Goal: Learn about a topic: Learn about a topic

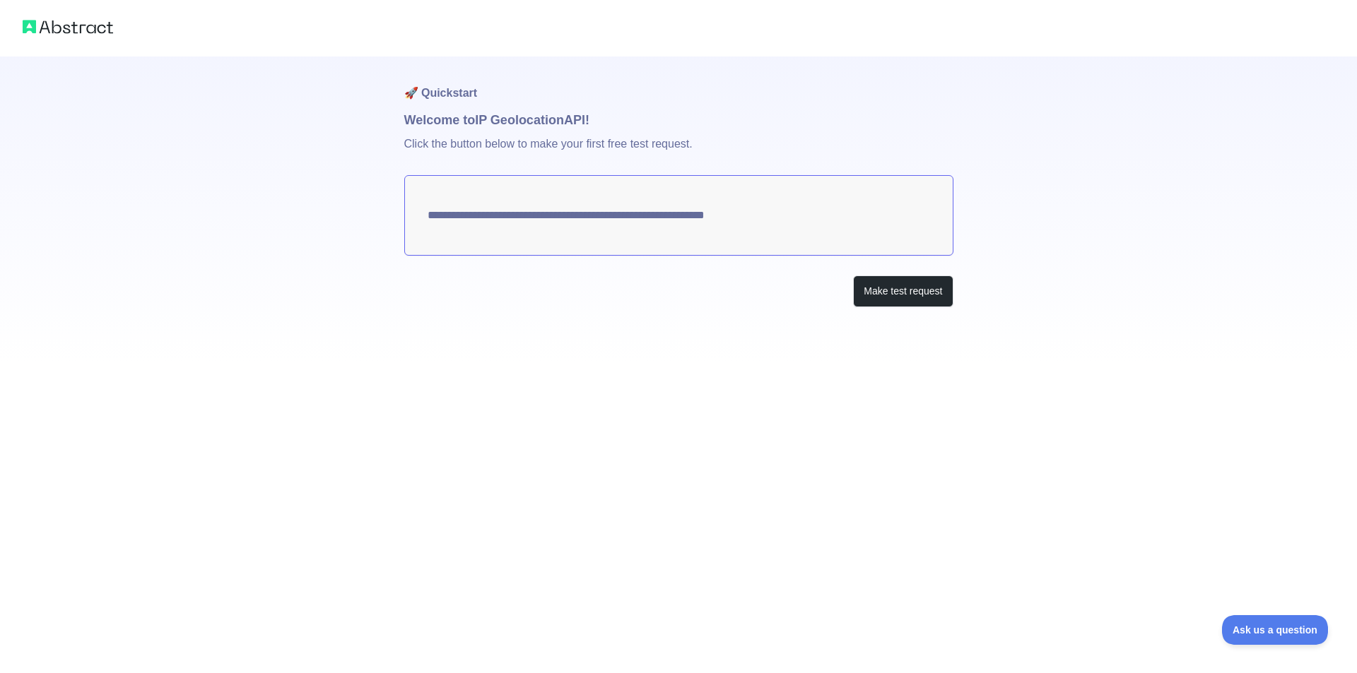
click at [633, 207] on textarea "**********" at bounding box center [678, 215] width 549 height 81
click at [885, 285] on button "Make test request" at bounding box center [903, 292] width 100 height 32
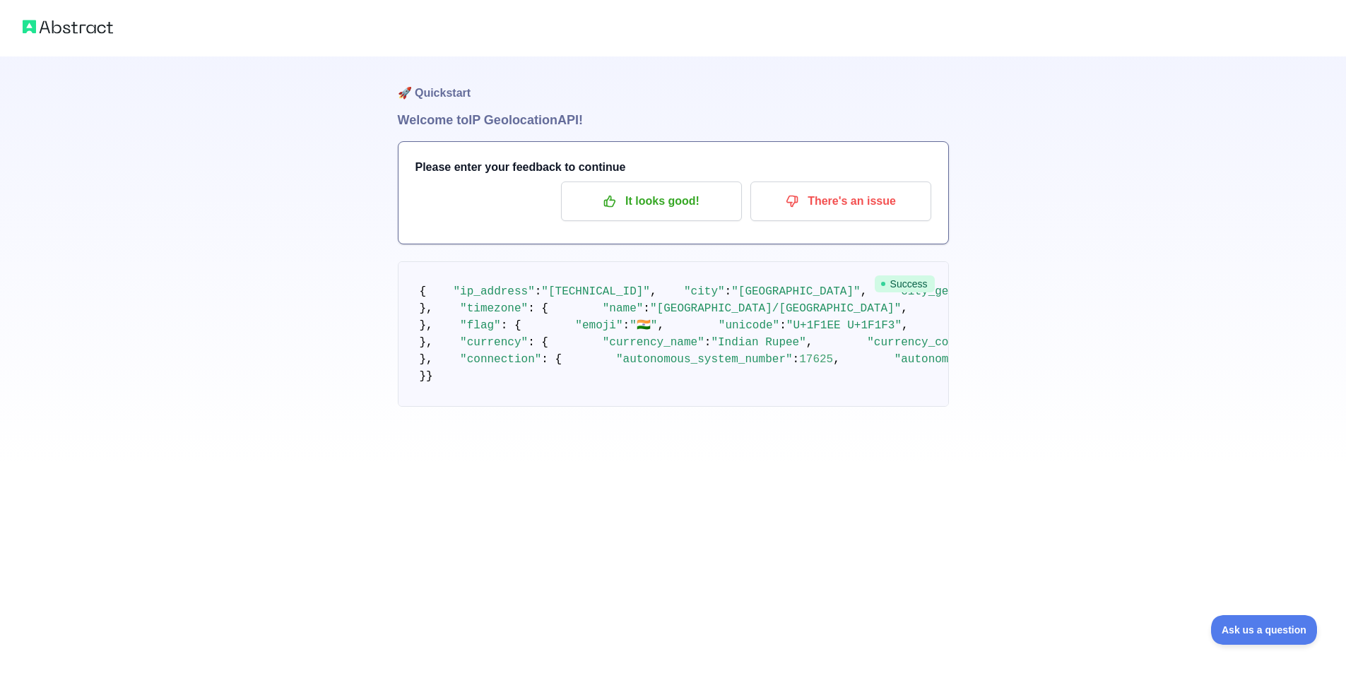
scroll to position [71, 0]
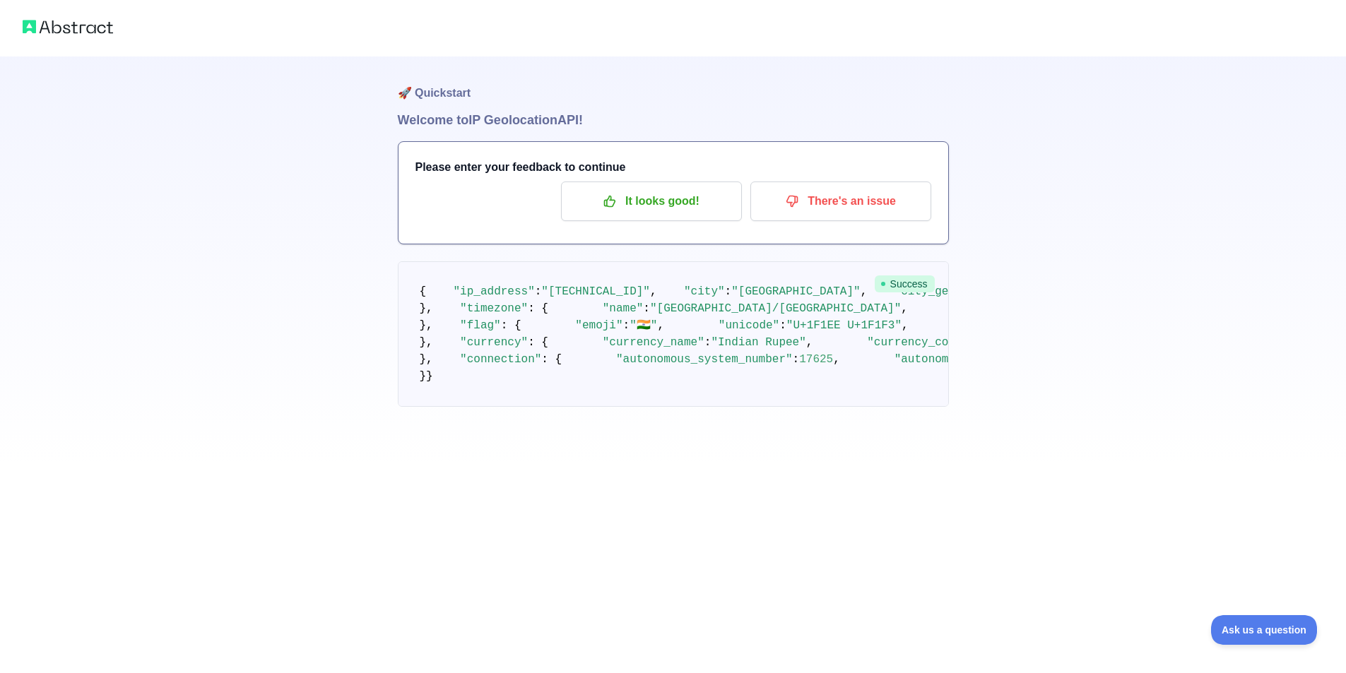
scroll to position [141, 0]
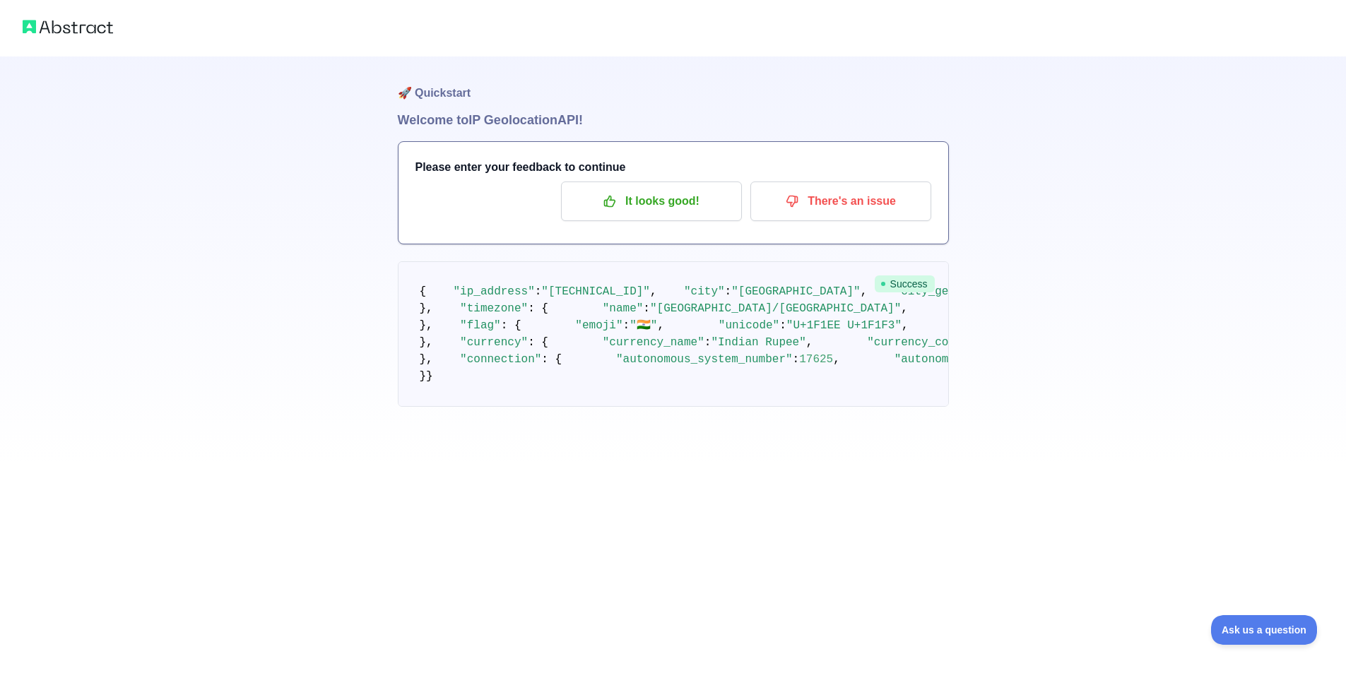
scroll to position [169, 0]
click at [483, 350] on pre "{ "ip_address" : "[TECHNICAL_ID]" , "city" : "[GEOGRAPHIC_DATA]" , "city_geonam…" at bounding box center [673, 334] width 551 height 146
